Goal: Task Accomplishment & Management: Manage account settings

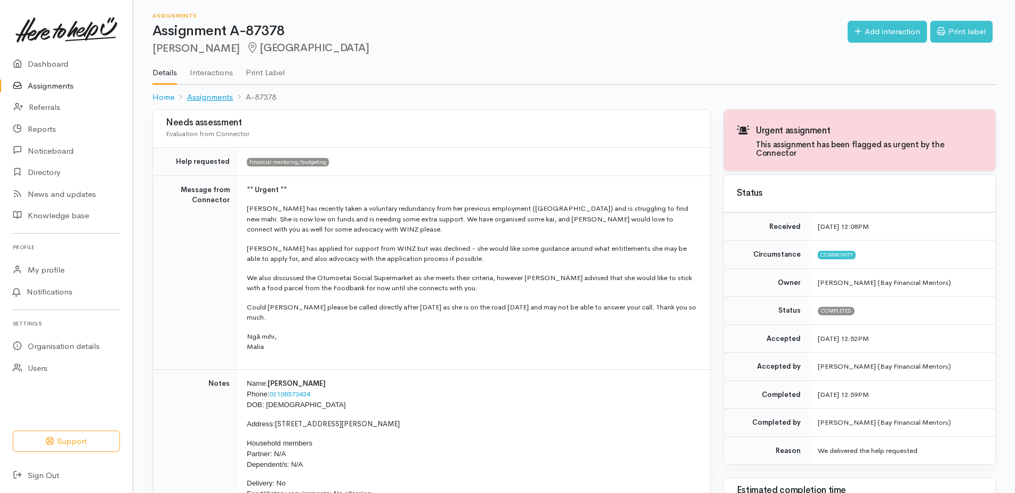
click at [206, 100] on link "Assignments" at bounding box center [210, 97] width 46 height 12
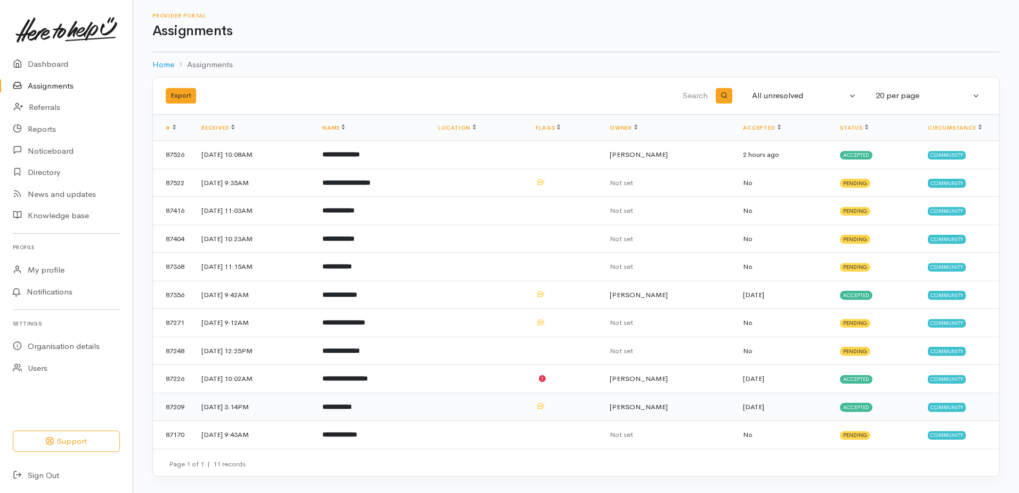
click at [352, 408] on b "**********" at bounding box center [337, 406] width 29 height 7
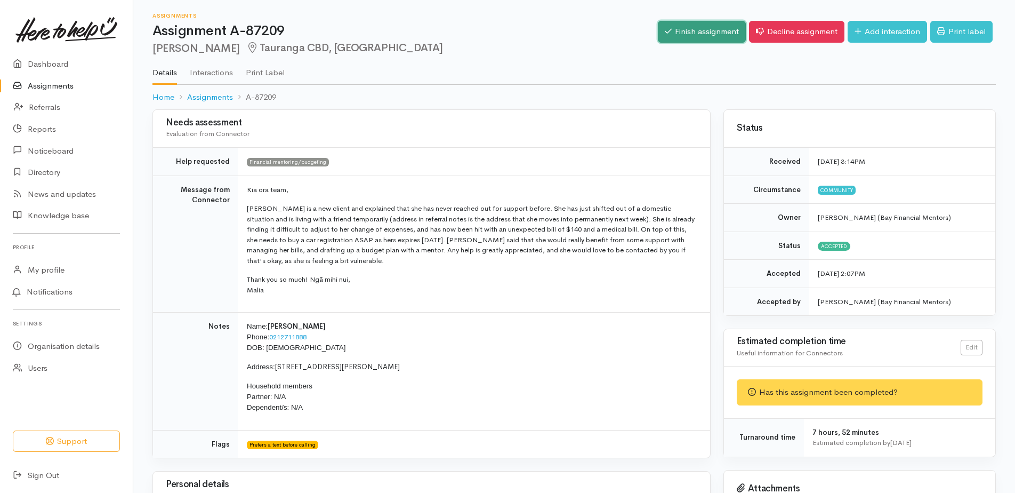
click at [689, 34] on link "Finish assignment" at bounding box center [702, 32] width 88 height 22
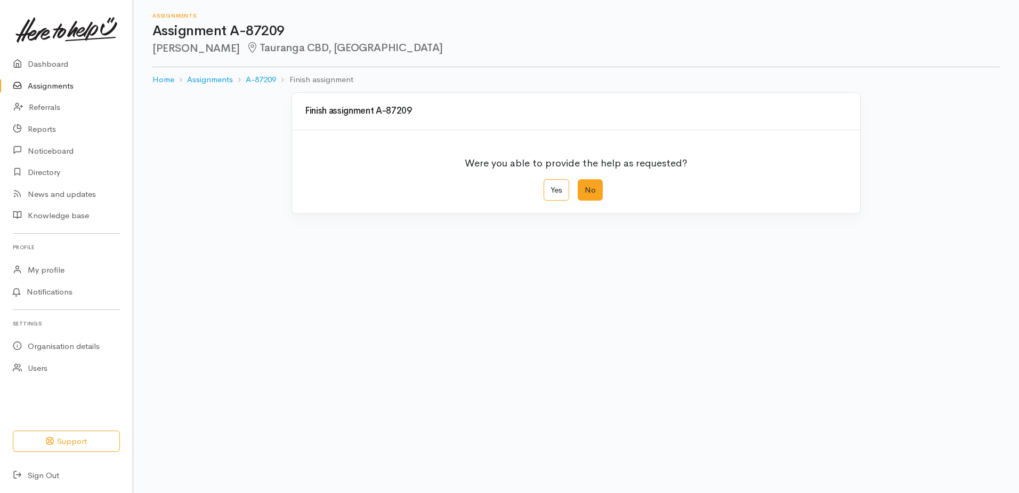
click at [592, 193] on label "No" at bounding box center [590, 190] width 25 height 22
click at [585, 186] on input "No" at bounding box center [581, 182] width 7 height 7
radio input "true"
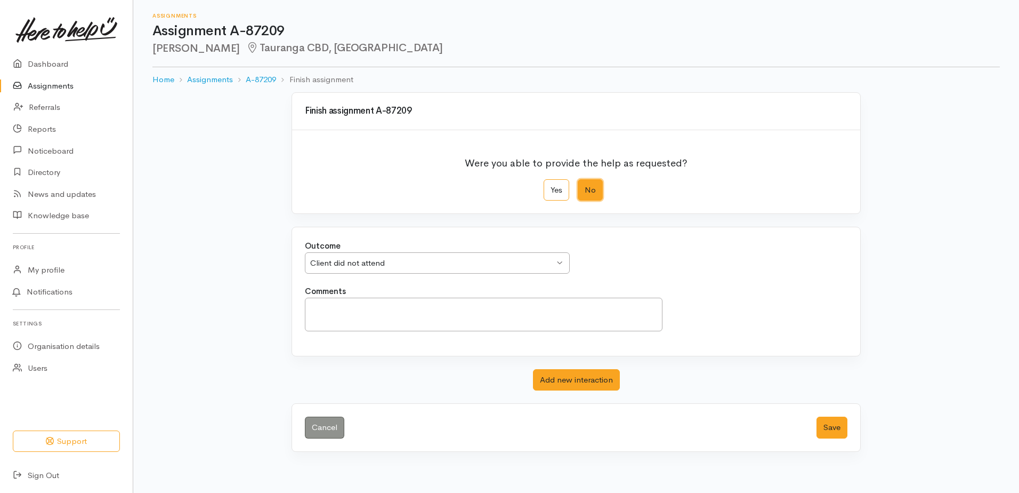
click at [359, 264] on div "Client did not attend" at bounding box center [432, 263] width 244 height 12
click at [341, 309] on textarea "Comments" at bounding box center [484, 314] width 358 height 34
type textarea "Text and phoned client, no response"
click at [830, 429] on button "Save" at bounding box center [832, 427] width 31 height 22
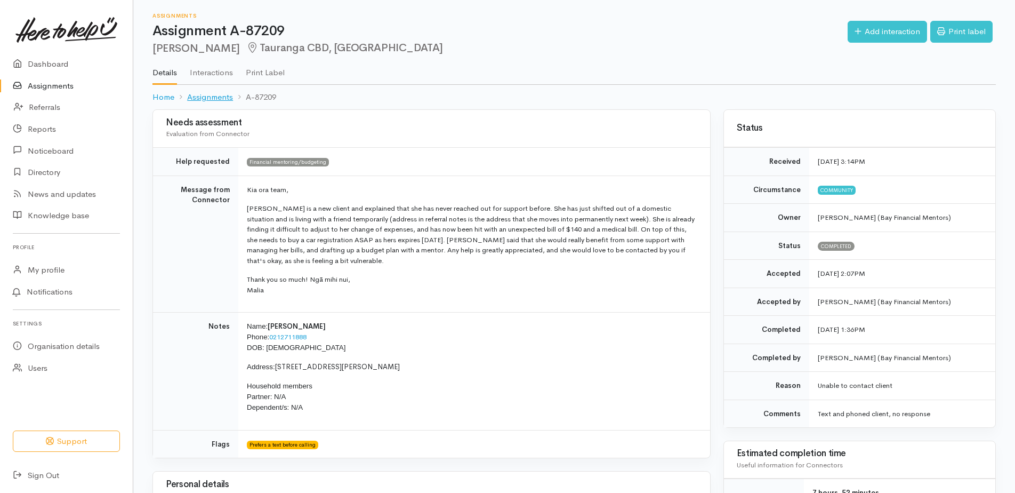
click at [202, 99] on link "Assignments" at bounding box center [210, 97] width 46 height 12
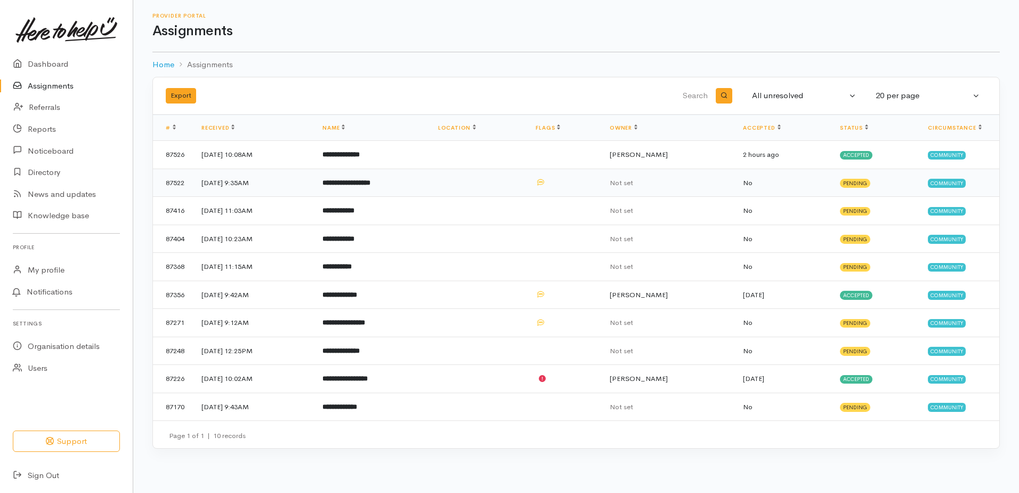
click at [370, 186] on b "**********" at bounding box center [347, 182] width 48 height 7
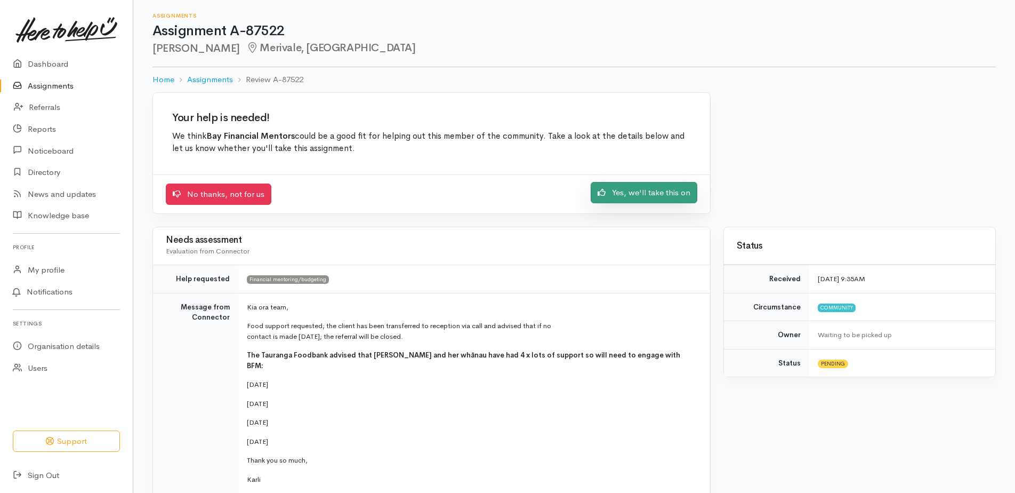
click at [645, 190] on link "Yes, we'll take this on" at bounding box center [644, 193] width 107 height 22
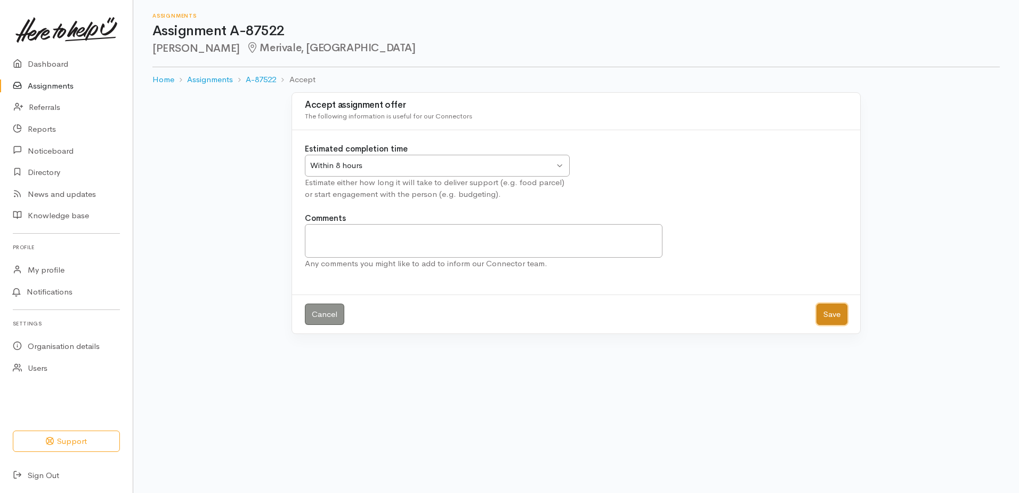
click at [834, 309] on button "Save" at bounding box center [832, 314] width 31 height 22
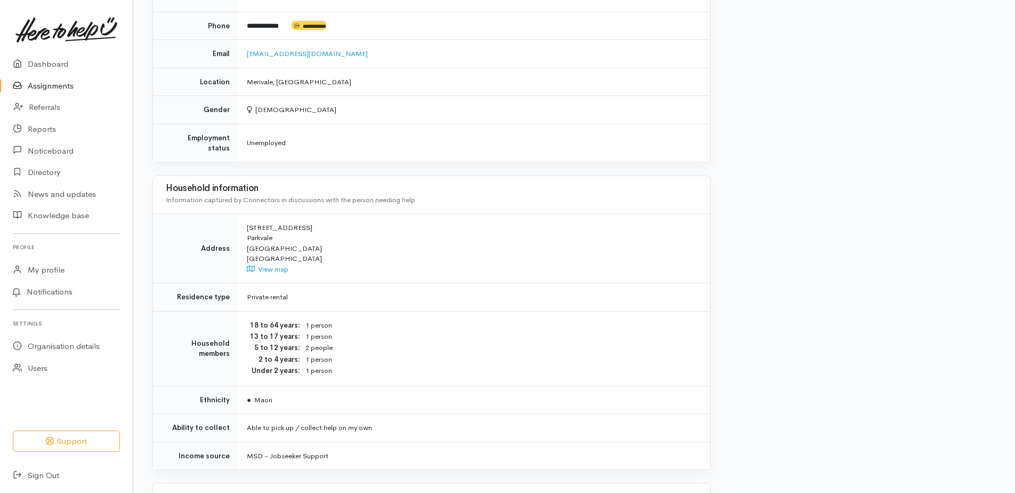
scroll to position [866, 0]
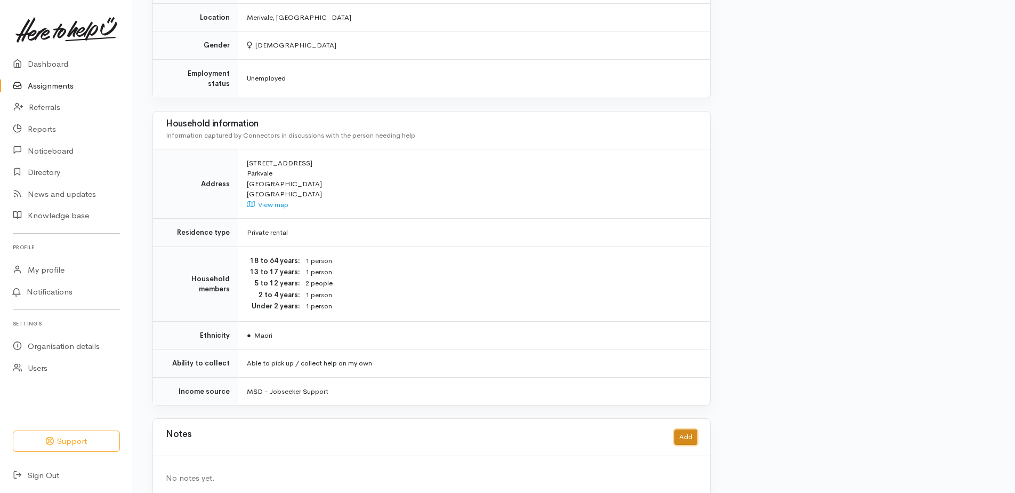
click at [683, 429] on button "Add" at bounding box center [685, 436] width 23 height 15
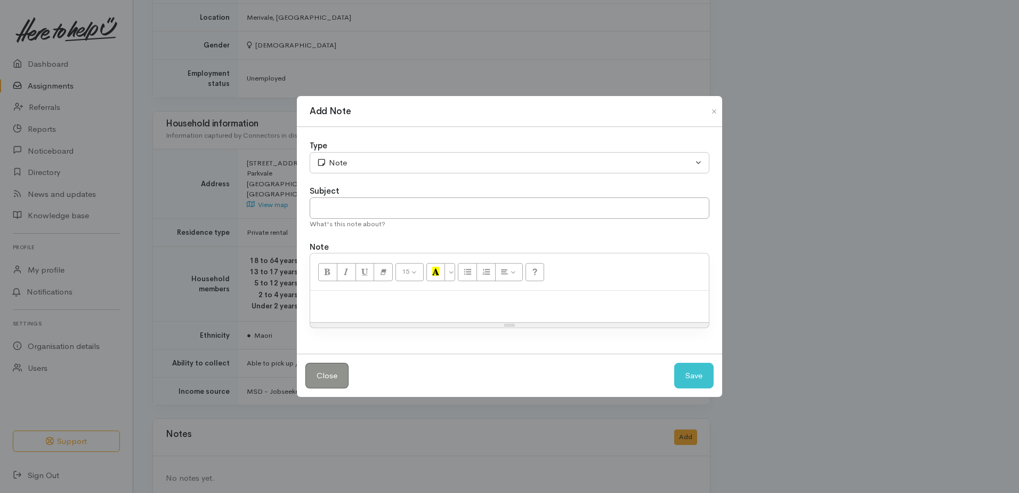
click at [434, 305] on p at bounding box center [510, 302] width 388 height 12
click at [686, 373] on button "Save" at bounding box center [693, 375] width 39 height 26
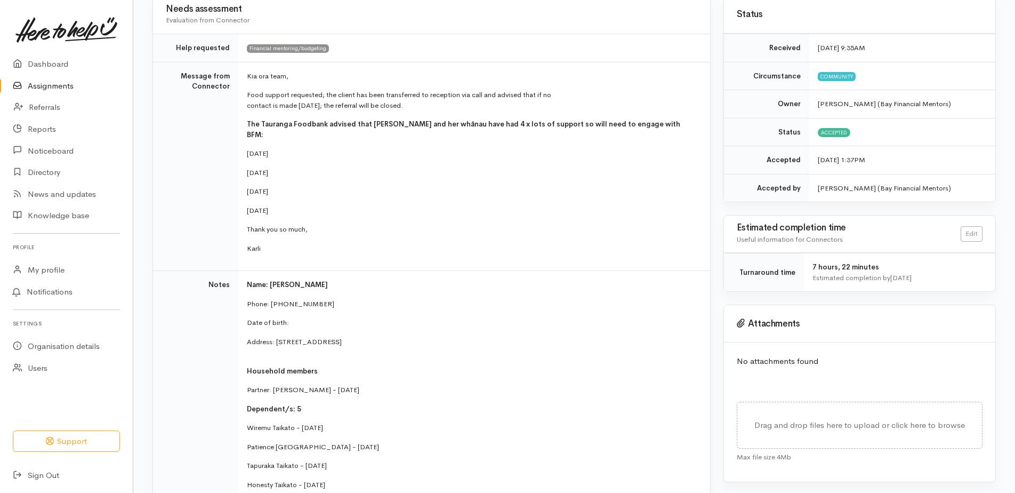
scroll to position [0, 0]
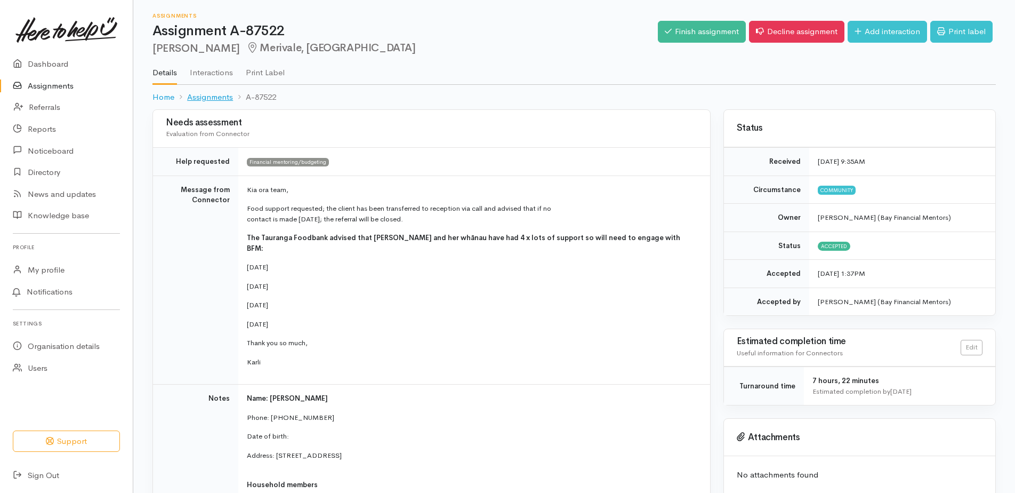
click at [219, 99] on link "Assignments" at bounding box center [210, 97] width 46 height 12
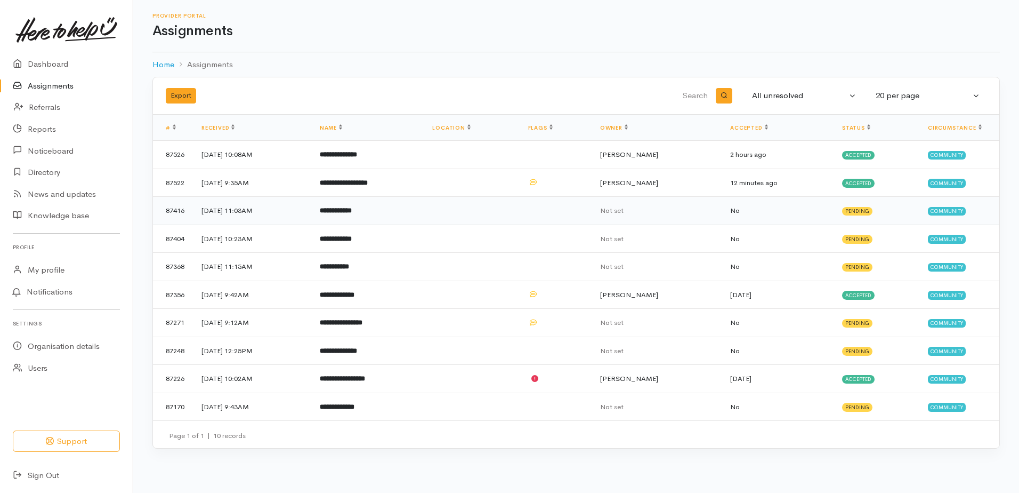
click at [352, 209] on b "**********" at bounding box center [336, 210] width 32 height 7
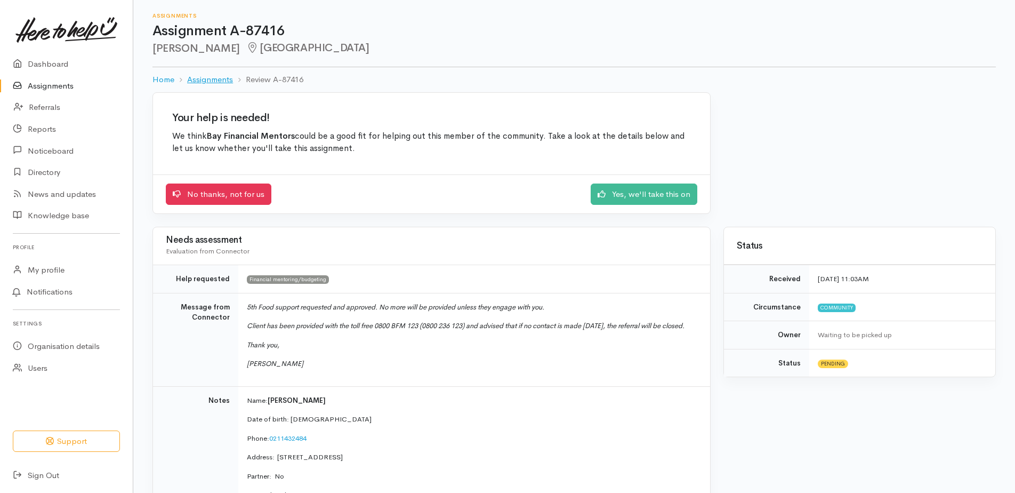
click at [208, 78] on link "Assignments" at bounding box center [210, 80] width 46 height 12
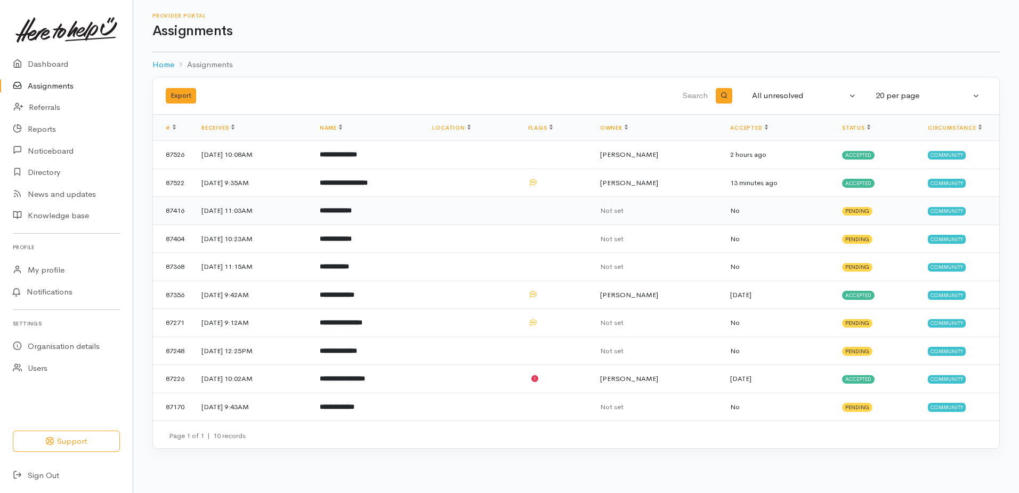
click at [352, 212] on b "**********" at bounding box center [336, 210] width 32 height 7
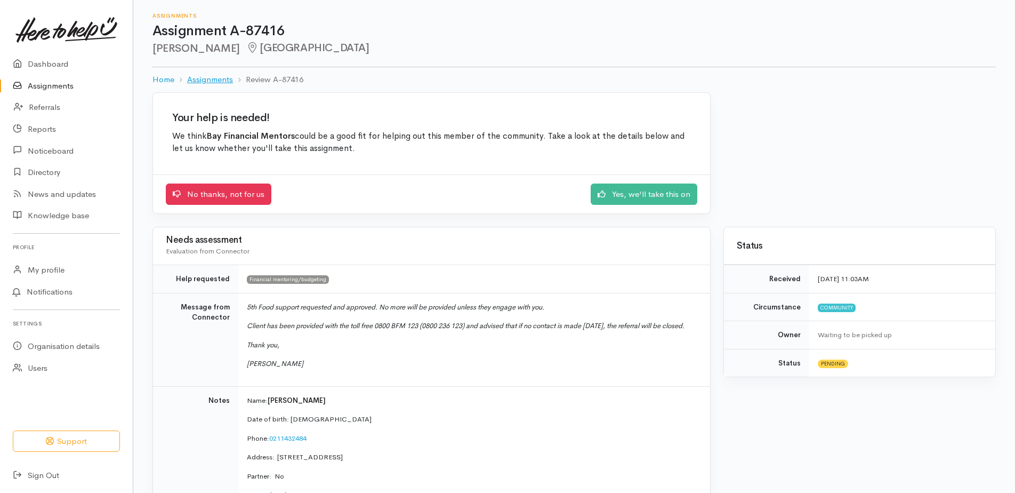
click at [208, 80] on link "Assignments" at bounding box center [210, 80] width 46 height 12
